Goal: Check status

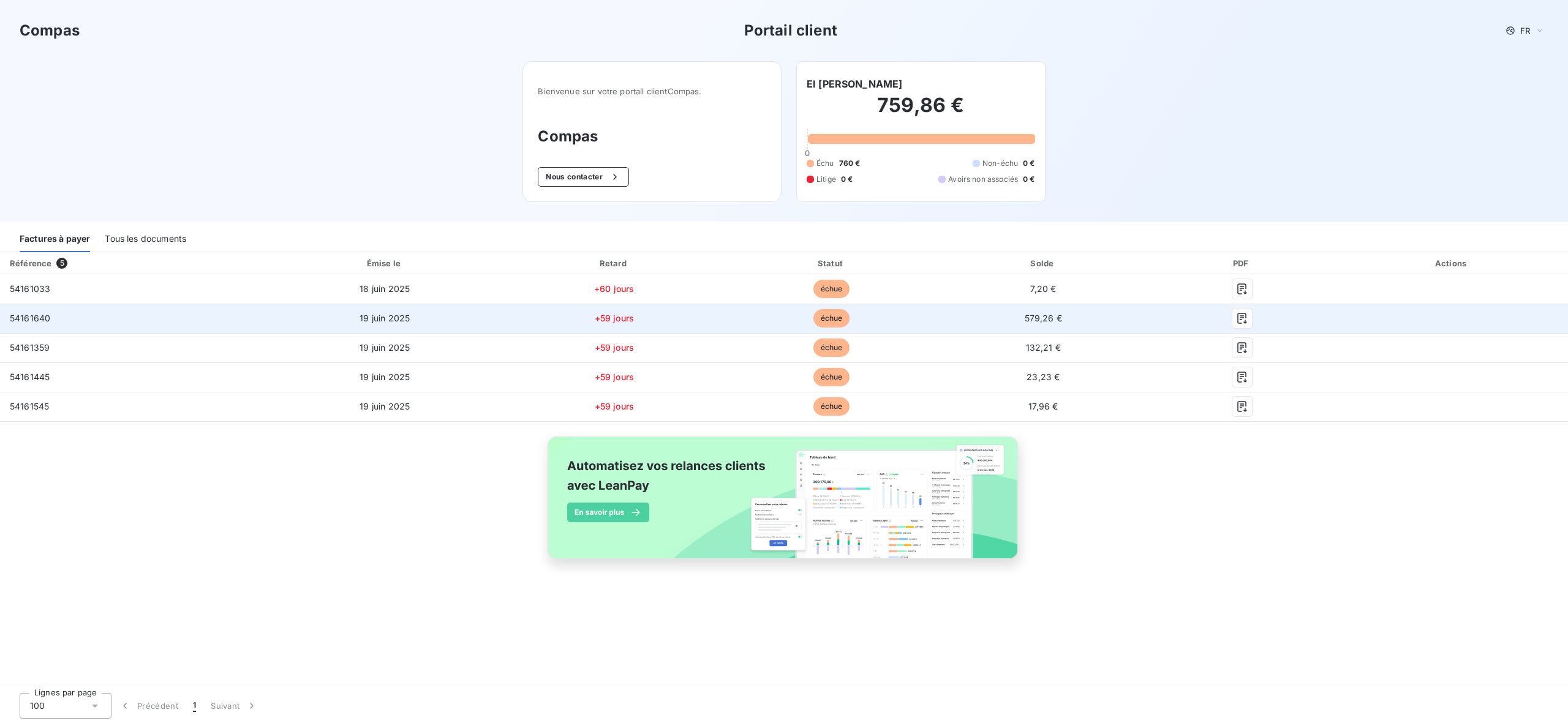
click at [33, 319] on span "54161640" at bounding box center [30, 318] width 40 height 11
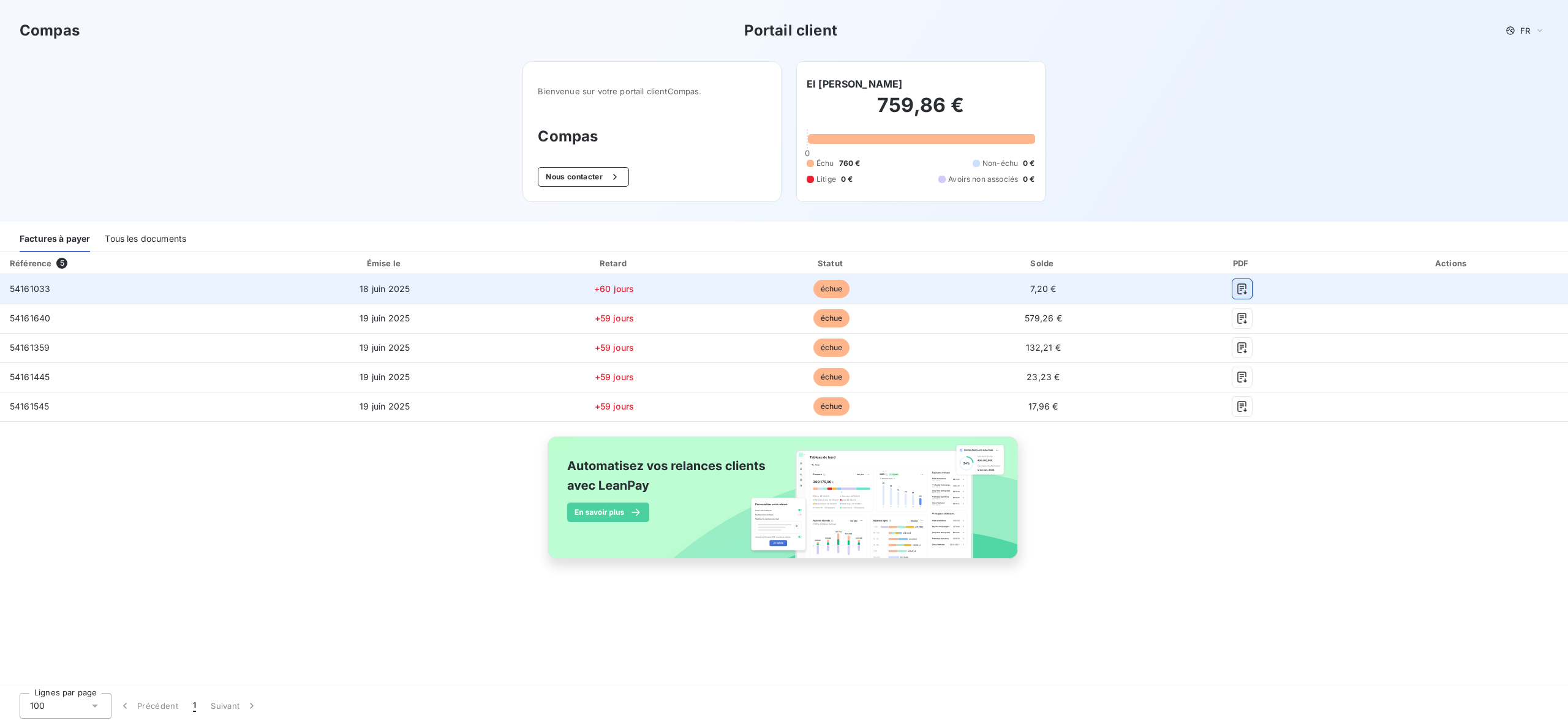
click at [1240, 288] on icon "button" at bounding box center [1241, 290] width 9 height 11
